Goal: Task Accomplishment & Management: Use online tool/utility

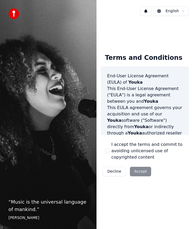
click at [137, 171] on div "Decline Accept" at bounding box center [127, 172] width 52 height 14
click at [106, 152] on button "I accept the terms and commit to avoiding unlicensed use of copyrighted content" at bounding box center [107, 151] width 4 height 4
click at [139, 172] on button "Accept" at bounding box center [140, 172] width 21 height 10
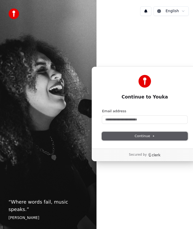
click at [150, 135] on span "Continue" at bounding box center [145, 136] width 20 height 5
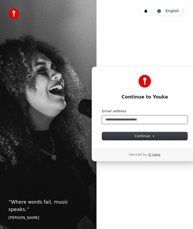
click at [138, 120] on input "Email address" at bounding box center [144, 120] width 85 height 8
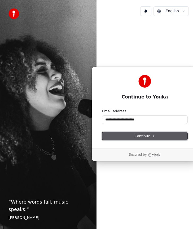
click at [142, 133] on button "Continue" at bounding box center [144, 136] width 85 height 8
type input "**********"
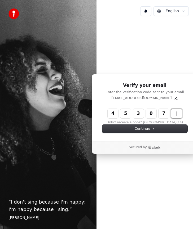
type input "******"
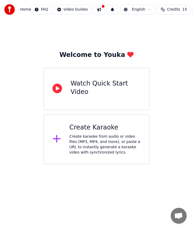
click at [78, 136] on div "Create karaoke from audio or video files (MP3, MP4, and more), or paste a URL t…" at bounding box center [104, 144] width 71 height 21
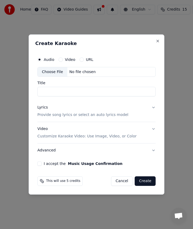
click at [81, 58] on button "URL" at bounding box center [82, 60] width 4 height 4
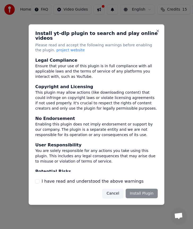
scroll to position [40, 0]
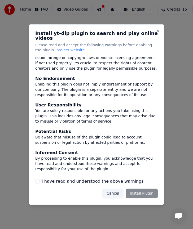
click at [121, 181] on label "I have read and understood the above warnings" at bounding box center [93, 181] width 102 height 6
click at [40, 181] on button "I have read and understood the above warnings" at bounding box center [37, 181] width 4 height 4
click at [147, 191] on button "Install Plugin" at bounding box center [142, 194] width 32 height 10
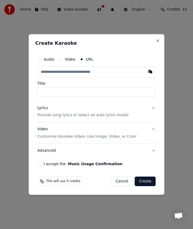
click at [40, 164] on button "I accept the Music Usage Confirmation" at bounding box center [39, 164] width 4 height 4
click at [61, 70] on input "text" at bounding box center [96, 72] width 118 height 11
paste input "**********"
type input "**********"
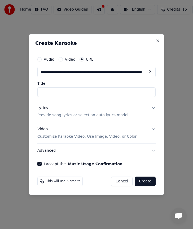
type input "**********"
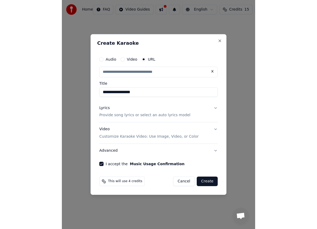
scroll to position [0, 0]
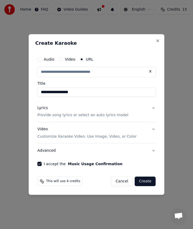
click at [66, 90] on input "**********" at bounding box center [96, 92] width 118 height 10
click at [154, 105] on button "Lyrics Provide song lyrics or select an auto lyrics model" at bounding box center [96, 111] width 118 height 21
type input "**********"
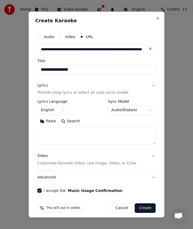
click at [134, 110] on body "**********" at bounding box center [96, 82] width 193 height 164
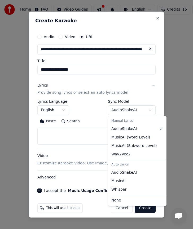
click at [86, 108] on body "**********" at bounding box center [96, 82] width 193 height 164
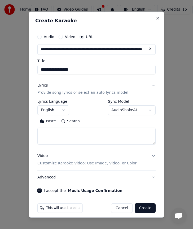
click at [153, 85] on button "Lyrics Provide song lyrics or select an auto lyrics model" at bounding box center [96, 88] width 118 height 21
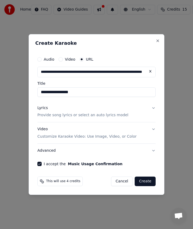
click at [92, 116] on p "Provide song lyrics or select an auto lyrics model" at bounding box center [82, 115] width 91 height 5
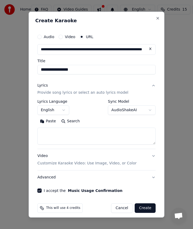
click at [61, 112] on body "**********" at bounding box center [96, 82] width 193 height 164
click at [81, 109] on body "**********" at bounding box center [96, 82] width 193 height 164
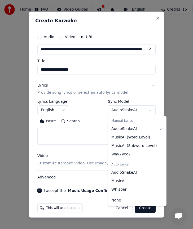
click at [127, 108] on body "**********" at bounding box center [96, 82] width 193 height 164
select select "**********"
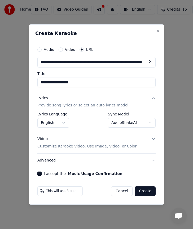
click at [104, 149] on button "Video Customize Karaoke Video: Use Image, Video, or Color" at bounding box center [96, 143] width 118 height 21
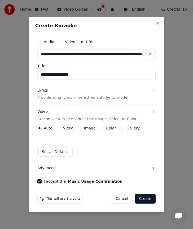
click at [119, 145] on div "Auto Video Image Color Gallery Set as Default" at bounding box center [96, 141] width 118 height 31
click at [58, 130] on button "Video" at bounding box center [59, 128] width 4 height 4
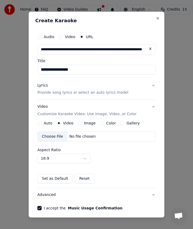
click at [39, 124] on button "Auto" at bounding box center [39, 123] width 4 height 4
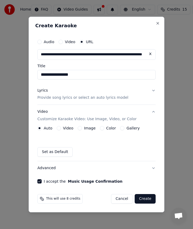
click at [59, 129] on button "Video" at bounding box center [59, 128] width 4 height 4
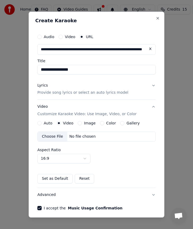
click at [40, 124] on button "Auto" at bounding box center [39, 123] width 4 height 4
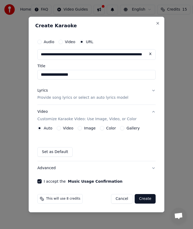
click at [147, 200] on button "Create" at bounding box center [145, 199] width 21 height 10
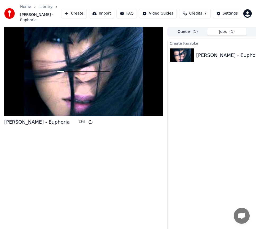
click at [193, 11] on span "Credits" at bounding box center [195, 13] width 13 height 5
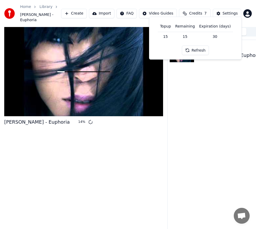
click at [193, 49] on button "Refresh" at bounding box center [195, 51] width 27 height 10
click at [193, 2] on div "Home Library Loreen - Euphoria Create Import FAQ Video Guides Credits 7 Settings" at bounding box center [128, 13] width 256 height 27
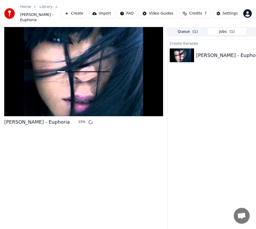
click at [193, 11] on div "Settings" at bounding box center [230, 13] width 15 height 5
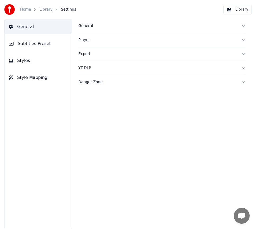
click at [46, 10] on link "Library" at bounding box center [46, 9] width 13 height 5
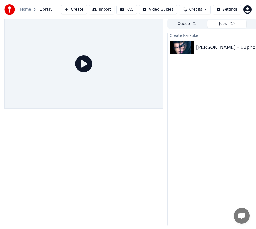
click at [193, 50] on div "Loreen - Euphoria" at bounding box center [229, 47] width 66 height 7
click at [185, 48] on img at bounding box center [182, 48] width 24 height 14
click at [193, 24] on span "( 1 )" at bounding box center [195, 23] width 5 height 5
click at [193, 24] on button "Jobs ( 1 )" at bounding box center [227, 24] width 39 height 8
click at [84, 60] on icon at bounding box center [83, 63] width 17 height 17
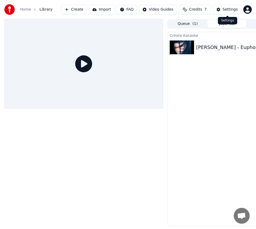
click at [193, 7] on div "Settings" at bounding box center [230, 9] width 15 height 5
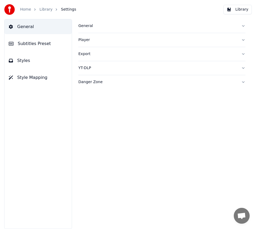
click at [43, 7] on div "Home Library Settings" at bounding box center [40, 9] width 72 height 11
click at [24, 11] on link "Home" at bounding box center [25, 9] width 11 height 5
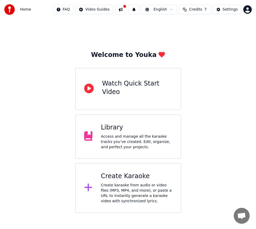
click at [121, 13] on button at bounding box center [120, 10] width 11 height 10
click at [193, 40] on div "Welcome to Youka Watch Quick Start Video Library Access and manage all the kara…" at bounding box center [128, 116] width 256 height 194
click at [193, 10] on div "Settings" at bounding box center [230, 9] width 15 height 5
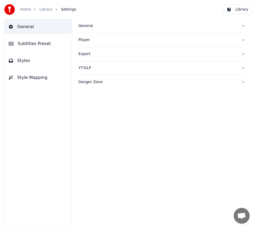
click at [45, 9] on link "Library" at bounding box center [46, 9] width 13 height 5
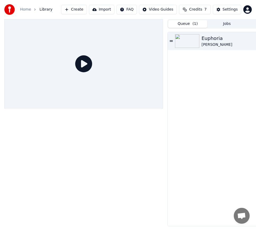
click at [188, 24] on button "Queue ( 1 )" at bounding box center [187, 24] width 39 height 8
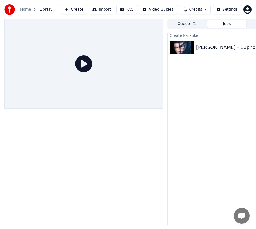
click at [193, 25] on button "Jobs" at bounding box center [227, 24] width 39 height 8
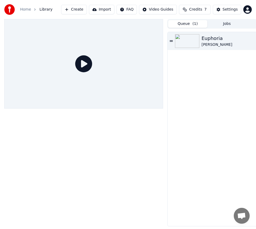
click at [182, 20] on button "Queue ( 1 )" at bounding box center [187, 24] width 39 height 8
click at [190, 42] on img at bounding box center [187, 41] width 24 height 14
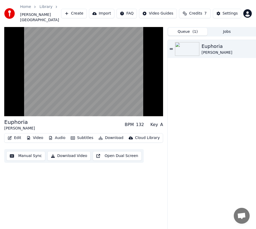
click at [102, 122] on div "Euphoria Loreen BPM 132 Key A" at bounding box center [83, 125] width 159 height 13
click at [111, 134] on button "Download" at bounding box center [111, 137] width 29 height 7
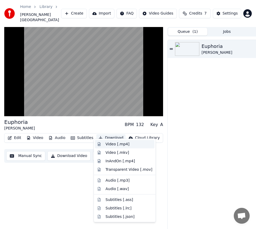
click at [113, 144] on div "Video [.mp4]" at bounding box center [118, 144] width 24 height 5
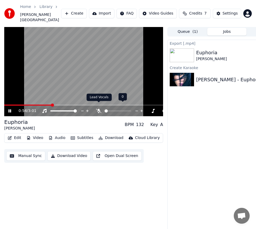
click at [99, 109] on icon at bounding box center [98, 111] width 5 height 4
drag, startPoint x: 119, startPoint y: 105, endPoint x: 116, endPoint y: 105, distance: 2.7
click at [116, 108] on div at bounding box center [123, 110] width 43 height 5
click at [118, 111] on span at bounding box center [111, 111] width 13 height 1
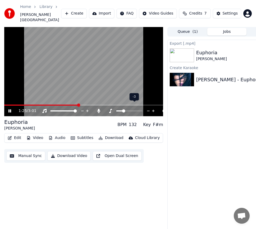
click at [123, 109] on span at bounding box center [123, 110] width 3 height 3
drag, startPoint x: 113, startPoint y: 107, endPoint x: 107, endPoint y: 107, distance: 6.4
click at [107, 108] on div at bounding box center [123, 110] width 43 height 5
click at [116, 109] on span at bounding box center [116, 110] width 3 height 3
click at [111, 152] on button "Open Dual Screen" at bounding box center [117, 156] width 49 height 10
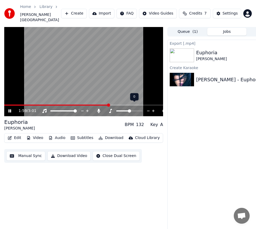
click at [129, 109] on span at bounding box center [129, 110] width 3 height 3
click at [105, 109] on span at bounding box center [106, 110] width 3 height 3
click at [116, 153] on button "Close Dual Screen" at bounding box center [116, 156] width 47 height 10
click at [193, 117] on div "Export [.mp4] Euphoria Loreen Show Create Karaoke Loreen - Euphoria Play" at bounding box center [227, 137] width 119 height 195
click at [189, 53] on img at bounding box center [182, 56] width 24 height 14
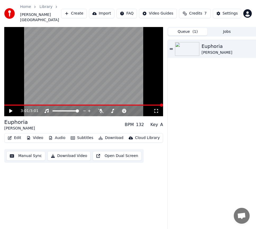
click at [187, 28] on button "Queue ( 1 )" at bounding box center [187, 32] width 39 height 8
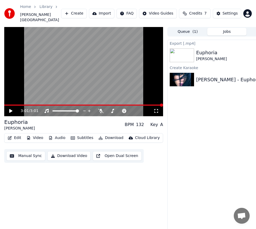
click at [193, 28] on button "Jobs" at bounding box center [227, 32] width 39 height 8
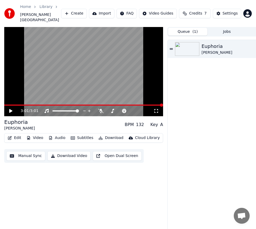
click at [190, 28] on button "Queue ( 1 )" at bounding box center [187, 32] width 39 height 8
click at [173, 48] on icon at bounding box center [171, 48] width 3 height 1
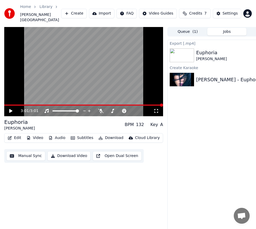
click at [193, 29] on button "Jobs" at bounding box center [227, 32] width 39 height 8
click at [69, 151] on button "Download Video" at bounding box center [68, 156] width 43 height 10
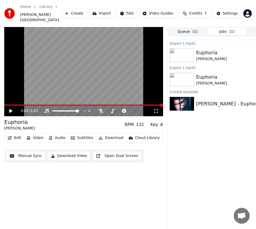
click at [193, 28] on button "Jobs ( 1 )" at bounding box center [227, 32] width 39 height 8
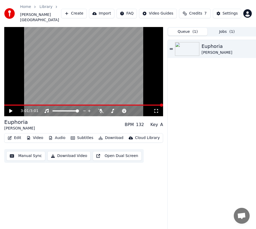
click at [186, 28] on button "Queue ( 1 )" at bounding box center [187, 32] width 39 height 8
click at [193, 28] on button "Jobs ( 1 )" at bounding box center [227, 32] width 39 height 8
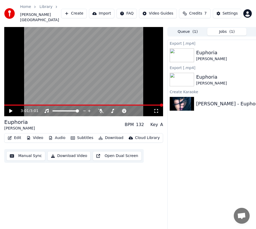
click at [187, 75] on img at bounding box center [182, 80] width 24 height 14
click at [193, 11] on div "Settings" at bounding box center [230, 13] width 15 height 5
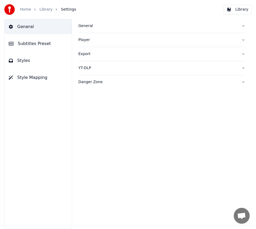
click at [99, 55] on div "Export" at bounding box center [157, 53] width 159 height 5
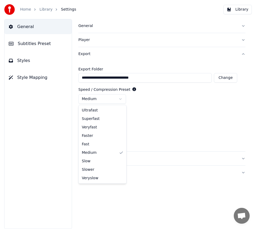
click at [119, 99] on html "**********" at bounding box center [128, 114] width 256 height 229
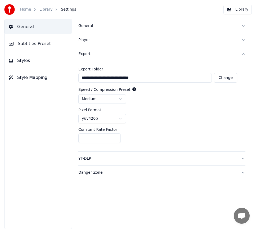
click at [134, 101] on html "**********" at bounding box center [128, 114] width 256 height 229
drag, startPoint x: 146, startPoint y: 155, endPoint x: 150, endPoint y: 155, distance: 4.5
click at [147, 155] on button "YT-DLP" at bounding box center [161, 159] width 167 height 14
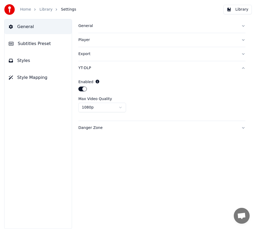
click at [135, 68] on div "YT-DLP" at bounding box center [157, 67] width 159 height 5
click at [130, 80] on div "Danger Zone" at bounding box center [157, 82] width 159 height 5
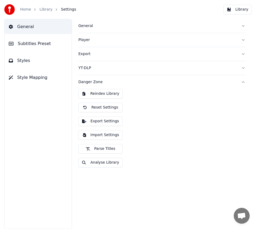
click at [130, 80] on div "Danger Zone" at bounding box center [157, 82] width 159 height 5
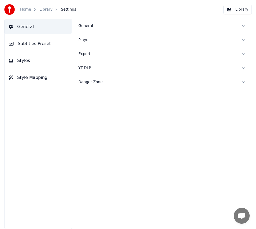
click at [130, 80] on div "Danger Zone" at bounding box center [157, 82] width 159 height 5
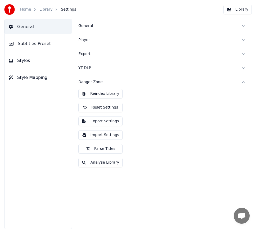
click at [130, 80] on div "Danger Zone" at bounding box center [157, 82] width 159 height 5
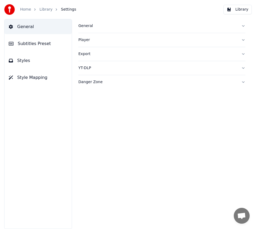
click at [49, 43] on button "Subtitles Preset" at bounding box center [38, 43] width 67 height 15
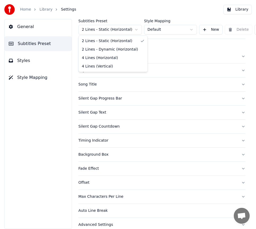
click at [111, 29] on html "Home Library Settings Library General Subtitles Preset Styles Style Mapping Sub…" at bounding box center [128, 114] width 256 height 229
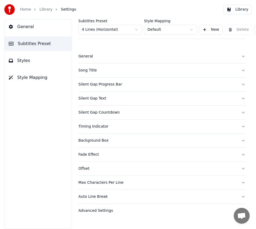
click at [40, 25] on button "General" at bounding box center [38, 26] width 67 height 15
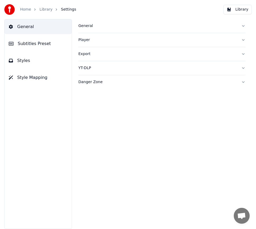
click at [30, 11] on div "Home" at bounding box center [28, 9] width 17 height 5
click at [27, 9] on link "Home" at bounding box center [25, 9] width 11 height 5
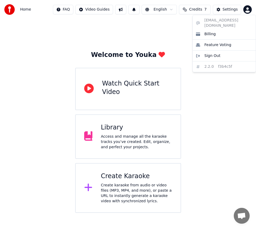
click at [193, 8] on html "Home FAQ Video Guides English Credits 7 Settings Welcome to Youka Watch Quick S…" at bounding box center [128, 106] width 256 height 213
click at [193, 32] on span "Billing" at bounding box center [210, 34] width 11 height 5
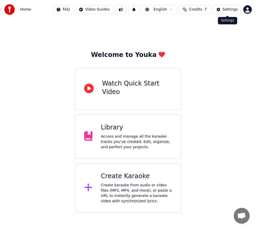
click at [193, 11] on div "Settings" at bounding box center [230, 9] width 15 height 5
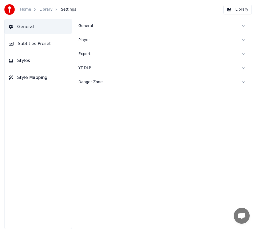
click at [193, 40] on button "Player" at bounding box center [161, 40] width 167 height 14
click at [27, 11] on link "Home" at bounding box center [25, 9] width 11 height 5
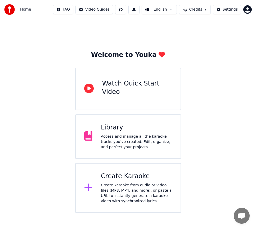
click at [122, 84] on div "Watch Quick Start Video" at bounding box center [137, 88] width 70 height 17
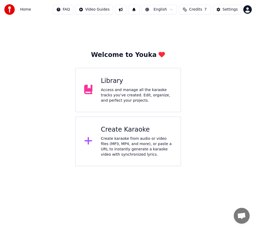
click at [22, 7] on span "Home" at bounding box center [25, 9] width 11 height 5
click at [193, 9] on div "Settings" at bounding box center [230, 9] width 15 height 5
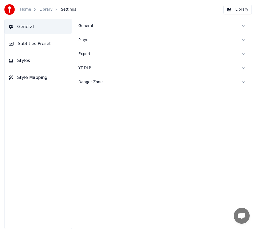
click at [193, 9] on button "Library" at bounding box center [238, 10] width 28 height 10
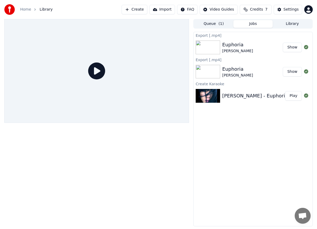
click at [193, 26] on button "Jobs" at bounding box center [252, 24] width 39 height 8
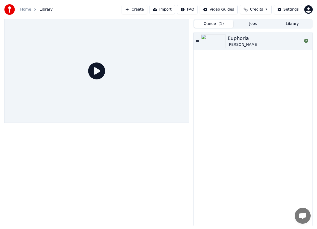
click at [193, 23] on span "( 1 )" at bounding box center [220, 23] width 5 height 5
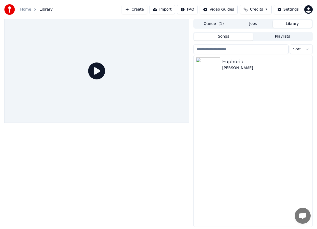
click at [193, 24] on button "Library" at bounding box center [291, 24] width 39 height 8
click at [193, 65] on div "Euphoria" at bounding box center [263, 61] width 83 height 7
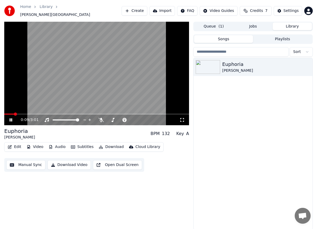
click at [58, 80] on video at bounding box center [96, 74] width 185 height 104
click at [193, 27] on button "Queue ( 1 )" at bounding box center [213, 27] width 39 height 8
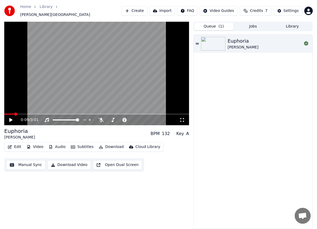
click at [193, 40] on div "Euphoria" at bounding box center [242, 40] width 31 height 7
click at [62, 114] on span at bounding box center [96, 114] width 185 height 1
click at [106, 77] on video at bounding box center [96, 74] width 185 height 104
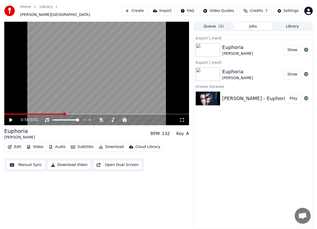
click at [193, 23] on button "Jobs" at bounding box center [252, 27] width 39 height 8
click at [87, 139] on div "Euphoria Loreen BPM 132 Key A Edit Video Audio Subtitles Download Cloud Library…" at bounding box center [96, 150] width 185 height 45
click at [82, 143] on button "Subtitles" at bounding box center [82, 146] width 27 height 7
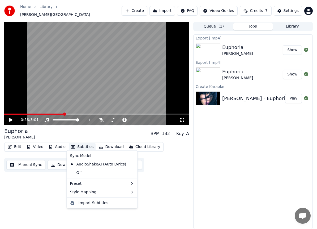
click at [79, 145] on button "Subtitles" at bounding box center [82, 146] width 27 height 7
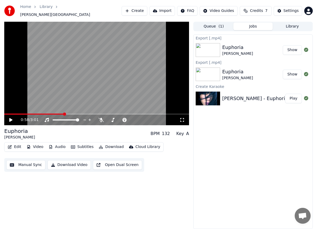
click at [11, 145] on icon "button" at bounding box center [10, 147] width 4 height 4
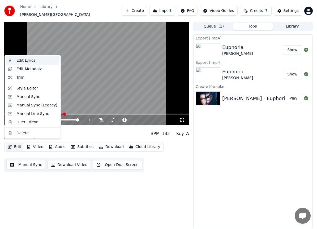
click at [25, 60] on div "Edit Lyrics" at bounding box center [25, 60] width 19 height 5
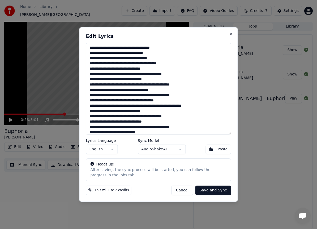
click at [107, 191] on span "This will use 2 credits" at bounding box center [112, 191] width 34 height 4
click at [127, 189] on div "This will use 2 credits" at bounding box center [108, 191] width 45 height 10
click at [122, 190] on span "This will use 2 credits" at bounding box center [112, 191] width 34 height 4
click at [189, 189] on button "Cancel" at bounding box center [181, 191] width 21 height 10
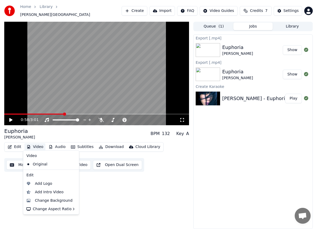
click at [36, 143] on button "Video" at bounding box center [34, 146] width 21 height 7
click at [52, 186] on div "Add Logo" at bounding box center [55, 183] width 41 height 5
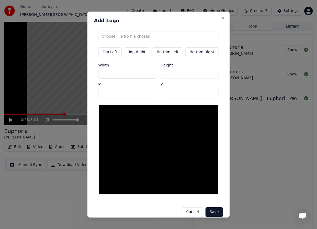
click at [192, 208] on button "Cancel" at bounding box center [191, 213] width 21 height 10
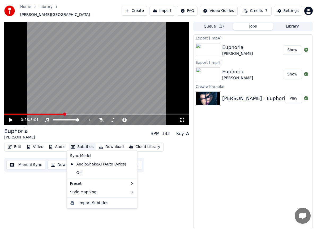
click at [82, 145] on button "Subtitles" at bounding box center [82, 146] width 27 height 7
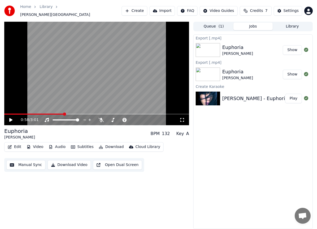
click at [180, 142] on div "Edit Video Audio Subtitles Download Cloud Library Manual Sync Download Video Op…" at bounding box center [96, 157] width 185 height 30
click at [182, 118] on icon at bounding box center [181, 120] width 5 height 4
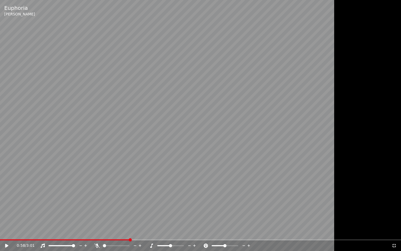
drag, startPoint x: 46, startPoint y: 239, endPoint x: 0, endPoint y: 243, distance: 46.6
click at [0, 229] on div "Euphoria Loreen 0:58 / 3:01" at bounding box center [200, 125] width 401 height 251
click at [1, 229] on div "0:59 / 3:01" at bounding box center [200, 245] width 401 height 11
click at [6, 229] on icon at bounding box center [7, 245] width 3 height 3
click at [0, 229] on span at bounding box center [0, 239] width 0 height 1
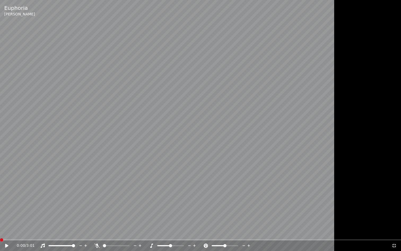
click at [193, 229] on icon at bounding box center [393, 245] width 5 height 4
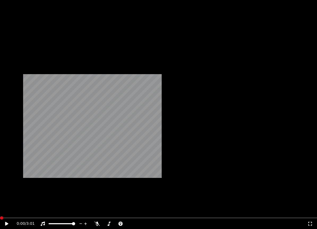
click at [181, 219] on div "0:00 / 3:01" at bounding box center [158, 224] width 317 height 11
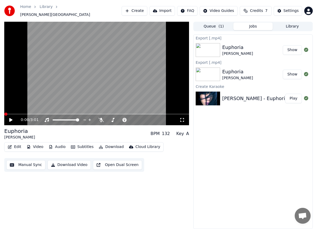
click at [183, 118] on icon at bounding box center [181, 120] width 5 height 4
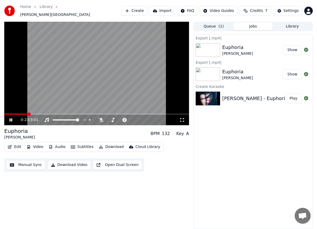
click at [193, 23] on button "Library" at bounding box center [291, 27] width 39 height 8
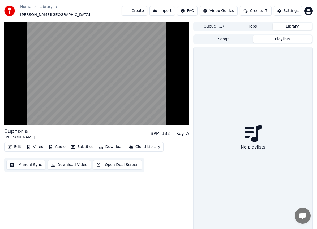
click at [193, 37] on button "Playlists" at bounding box center [282, 39] width 59 height 8
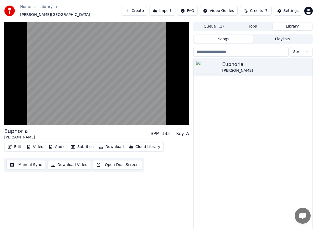
click at [193, 38] on button "Songs" at bounding box center [223, 39] width 59 height 8
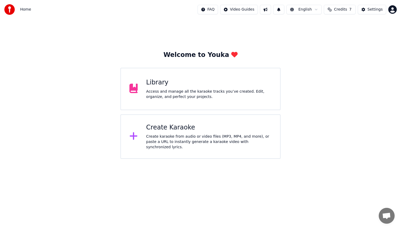
click at [340, 8] on span "Credits" at bounding box center [340, 9] width 13 height 5
click at [330, 34] on td "7" at bounding box center [330, 35] width 24 height 10
click at [315, 33] on td "15" at bounding box center [310, 35] width 15 height 10
click at [312, 36] on td "15" at bounding box center [310, 35] width 15 height 10
click at [342, 51] on button "Refresh" at bounding box center [340, 49] width 27 height 10
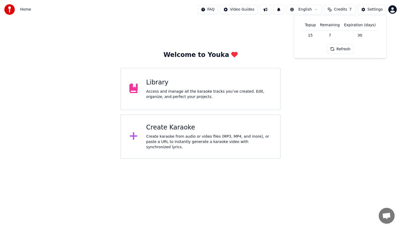
click at [348, 67] on div "Welcome to Youka Library Access and manage all the karaoke tracks you’ve create…" at bounding box center [200, 89] width 401 height 140
click at [391, 10] on html "Home FAQ Video Guides English Credits 7 Settings Welcome to Youka Library Acces…" at bounding box center [200, 79] width 401 height 159
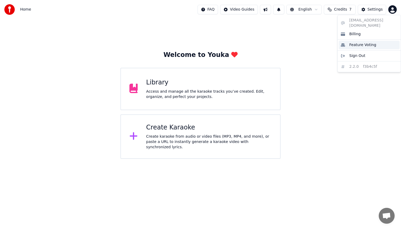
click at [362, 42] on span "Feature Voting" at bounding box center [362, 44] width 27 height 5
click at [393, 11] on html "Home FAQ Video Guides English Credits 7 Settings Welcome to Youka Library Acces…" at bounding box center [200, 79] width 401 height 159
click at [361, 30] on div "Billing" at bounding box center [369, 34] width 61 height 8
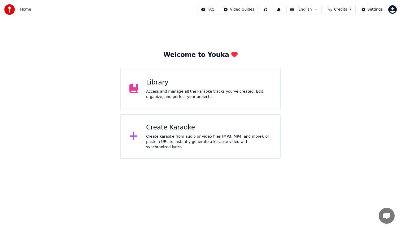
click at [170, 130] on div "Create Karaoke" at bounding box center [208, 128] width 125 height 8
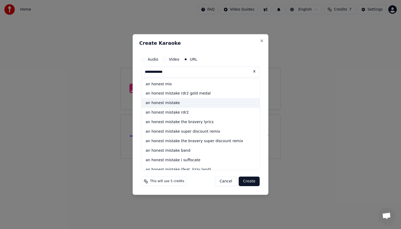
click at [176, 103] on div "an honest mistake" at bounding box center [200, 104] width 118 height 10
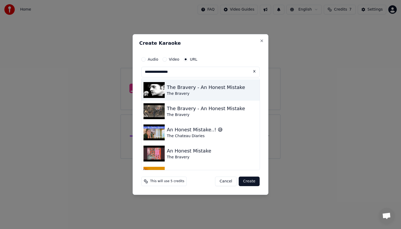
click at [160, 90] on img at bounding box center [153, 90] width 21 height 16
type input "**********"
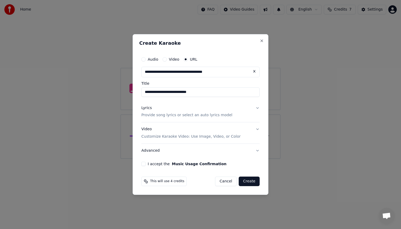
click at [253, 109] on button "Lyrics Provide song lyrics or select an auto lyrics model" at bounding box center [200, 111] width 118 height 21
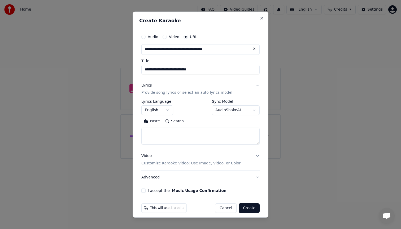
click at [231, 111] on body "**********" at bounding box center [200, 79] width 401 height 159
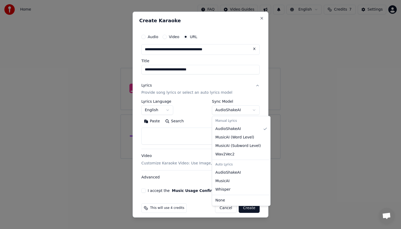
select select "**********"
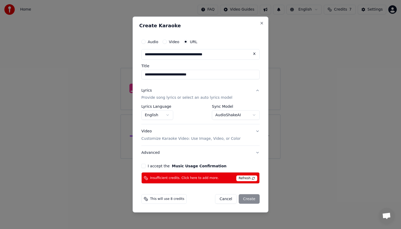
click at [257, 131] on button "Video Customize Karaoke Video: Use Image, Video, or Color" at bounding box center [200, 135] width 118 height 21
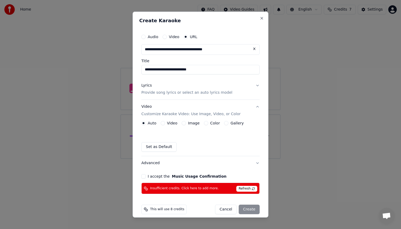
click at [213, 147] on div "Set as Default" at bounding box center [200, 147] width 118 height 10
click at [145, 177] on button "I accept the Music Usage Confirmation" at bounding box center [143, 176] width 4 height 4
click at [248, 191] on span "Refresh" at bounding box center [246, 189] width 21 height 6
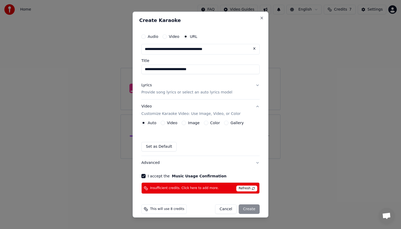
click at [256, 85] on button "Lyrics Provide song lyrics or select an auto lyrics model" at bounding box center [200, 88] width 118 height 21
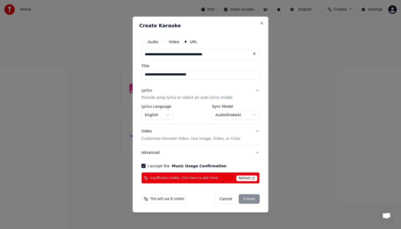
click at [223, 55] on input "**********" at bounding box center [200, 54] width 118 height 11
click at [254, 55] on button at bounding box center [254, 54] width 11 height 10
click at [190, 54] on input "text" at bounding box center [200, 54] width 118 height 11
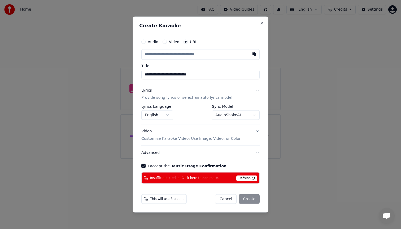
paste input "**********"
type input "**********"
click at [189, 73] on input "**********" at bounding box center [200, 75] width 118 height 10
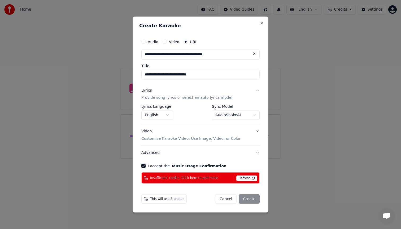
click at [164, 41] on button "Video" at bounding box center [165, 42] width 4 height 4
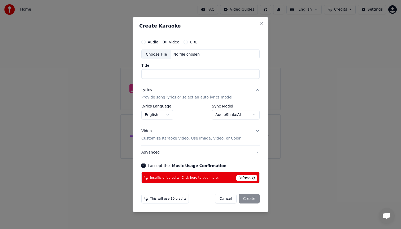
click at [146, 41] on div "Audio" at bounding box center [149, 42] width 17 height 4
click at [141, 42] on div "**********" at bounding box center [200, 109] width 122 height 151
click at [144, 41] on button "Audio" at bounding box center [143, 42] width 4 height 4
click at [185, 42] on button "URL" at bounding box center [185, 42] width 4 height 4
click at [191, 56] on input "text" at bounding box center [200, 54] width 118 height 11
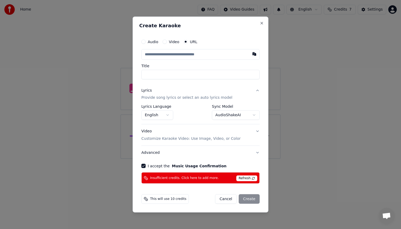
paste input "**********"
type input "**********"
click at [236, 115] on body "**********" at bounding box center [200, 79] width 401 height 159
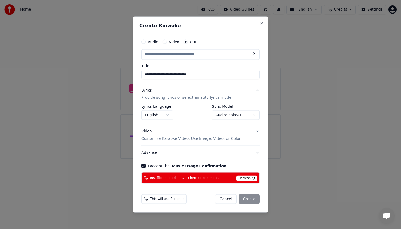
click at [236, 115] on body "**********" at bounding box center [200, 79] width 401 height 159
click at [256, 133] on button "Video Customize Karaoke Video: Use Image, Video, or Color" at bounding box center [200, 135] width 118 height 21
type input "**********"
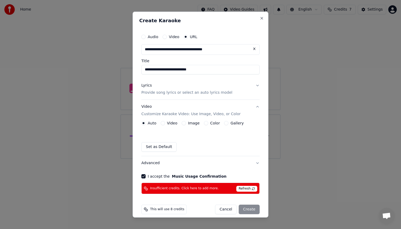
click at [161, 149] on button "Set as Default" at bounding box center [158, 147] width 35 height 10
click at [251, 212] on div "Cancel Create" at bounding box center [237, 210] width 45 height 10
click at [247, 191] on span "Refresh" at bounding box center [246, 189] width 21 height 6
click at [196, 189] on span "Insufficient credits. Click here to add more." at bounding box center [184, 189] width 69 height 4
click at [262, 17] on button "Close" at bounding box center [262, 18] width 4 height 4
